Goal: Task Accomplishment & Management: Use online tool/utility

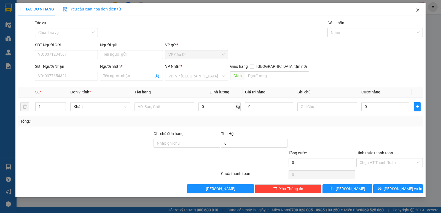
click at [419, 9] on icon "close" at bounding box center [418, 10] width 4 height 4
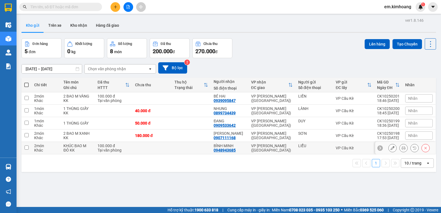
click at [193, 151] on td at bounding box center [191, 148] width 39 height 12
checkbox input "true"
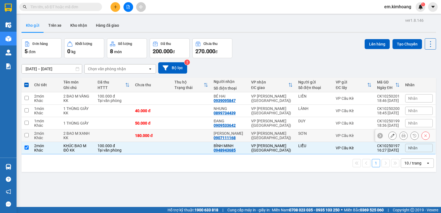
click at [196, 138] on td at bounding box center [191, 136] width 39 height 12
checkbox input "true"
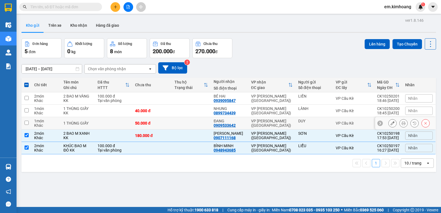
click at [207, 120] on td at bounding box center [191, 123] width 39 height 12
checkbox input "true"
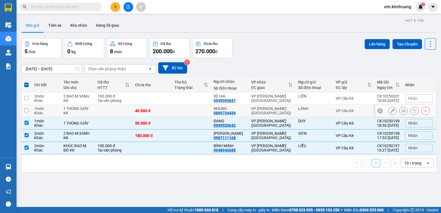
click at [201, 109] on td at bounding box center [191, 111] width 39 height 12
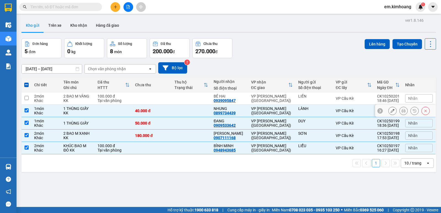
checkbox input "true"
click at [204, 102] on td at bounding box center [191, 98] width 39 height 12
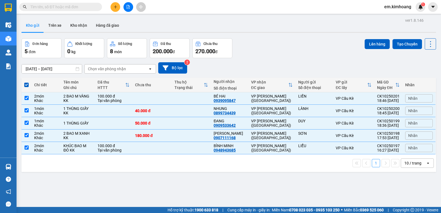
click at [404, 163] on div "10 / trang" at bounding box center [412, 163] width 17 height 6
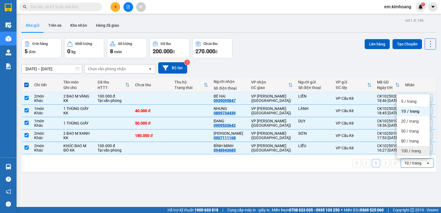
click at [407, 152] on span "100 / trang" at bounding box center [411, 151] width 20 height 6
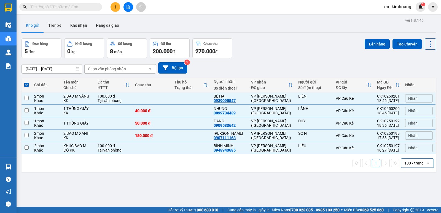
checkbox input "false"
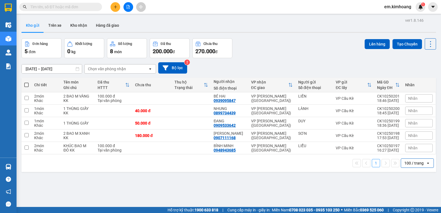
click at [25, 84] on span at bounding box center [26, 85] width 4 height 4
click at [26, 82] on input "checkbox" at bounding box center [26, 82] width 0 height 0
checkbox input "true"
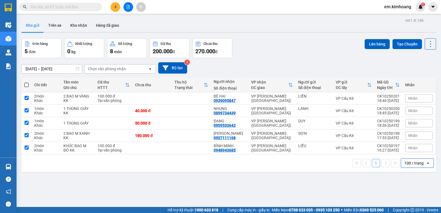
checkbox input "true"
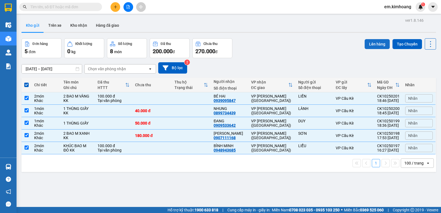
click at [369, 44] on button "Lên hàng" at bounding box center [377, 44] width 25 height 10
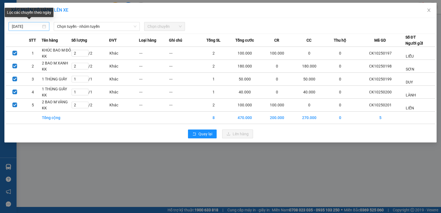
click at [34, 26] on input "[DATE]" at bounding box center [26, 26] width 29 height 6
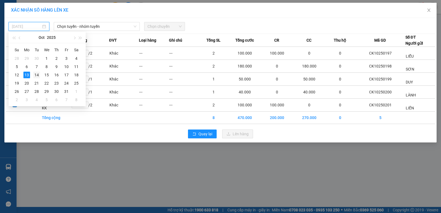
click at [35, 78] on div "14" at bounding box center [36, 75] width 7 height 7
click at [21, 26] on input "[DATE]" at bounding box center [26, 26] width 29 height 6
click at [27, 76] on div "13" at bounding box center [26, 75] width 7 height 7
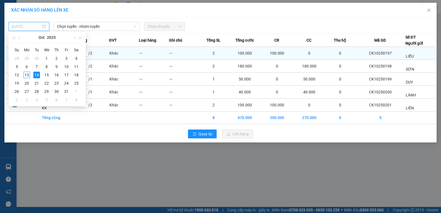
type input "[DATE]"
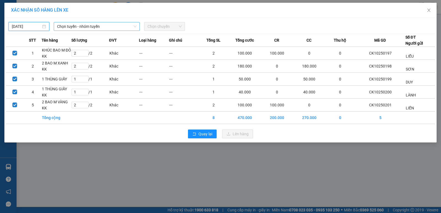
click at [73, 25] on span "Chọn tuyến - nhóm tuyến" at bounding box center [96, 26] width 79 height 8
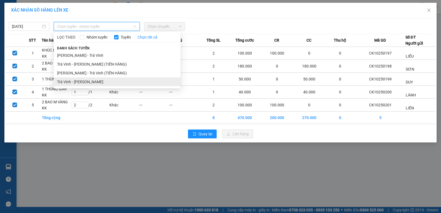
click at [101, 82] on li "Trà Vinh - [PERSON_NAME]" at bounding box center [117, 81] width 127 height 9
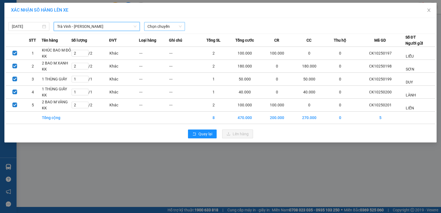
click at [173, 26] on span "Chọn chuyến" at bounding box center [164, 26] width 34 height 8
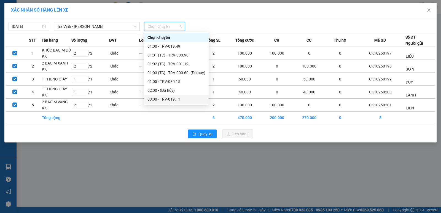
click at [159, 98] on div "03:00 - TRV-019.11" at bounding box center [176, 99] width 58 height 6
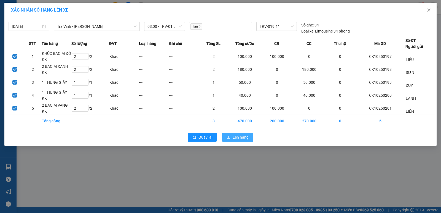
click at [241, 138] on span "Lên hàng" at bounding box center [241, 137] width 16 height 6
